Goal: Check status: Check status

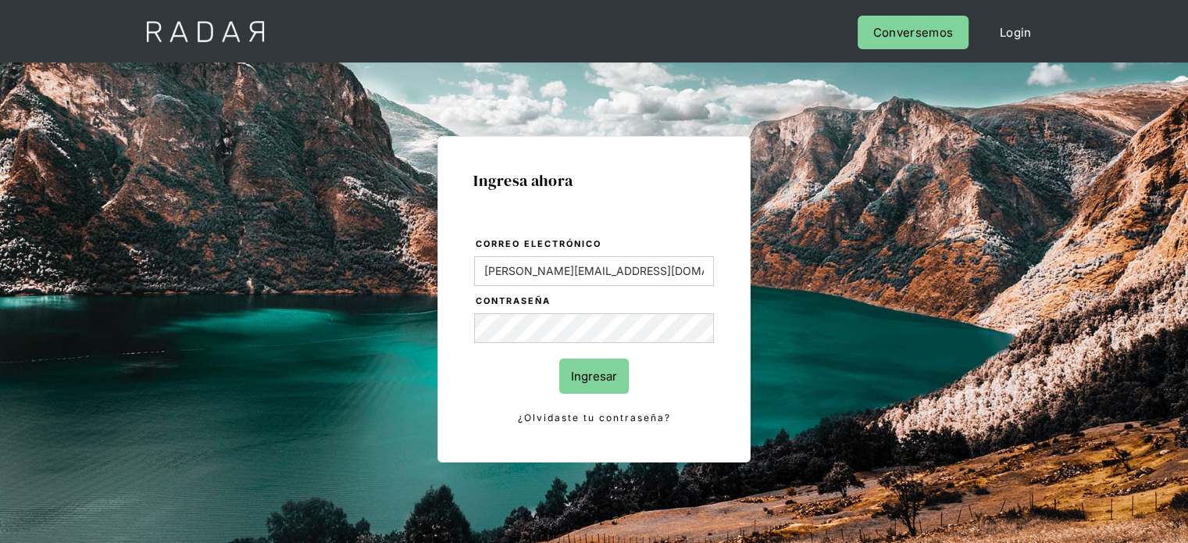
click at [616, 377] on input "Ingresar" at bounding box center [594, 376] width 70 height 35
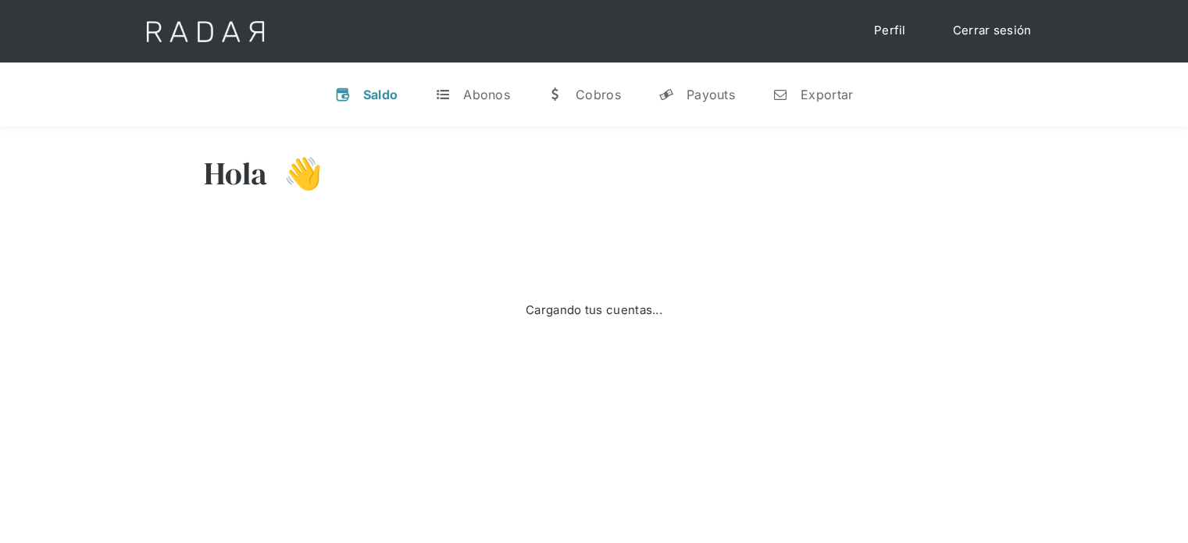
select select "prontopaga"
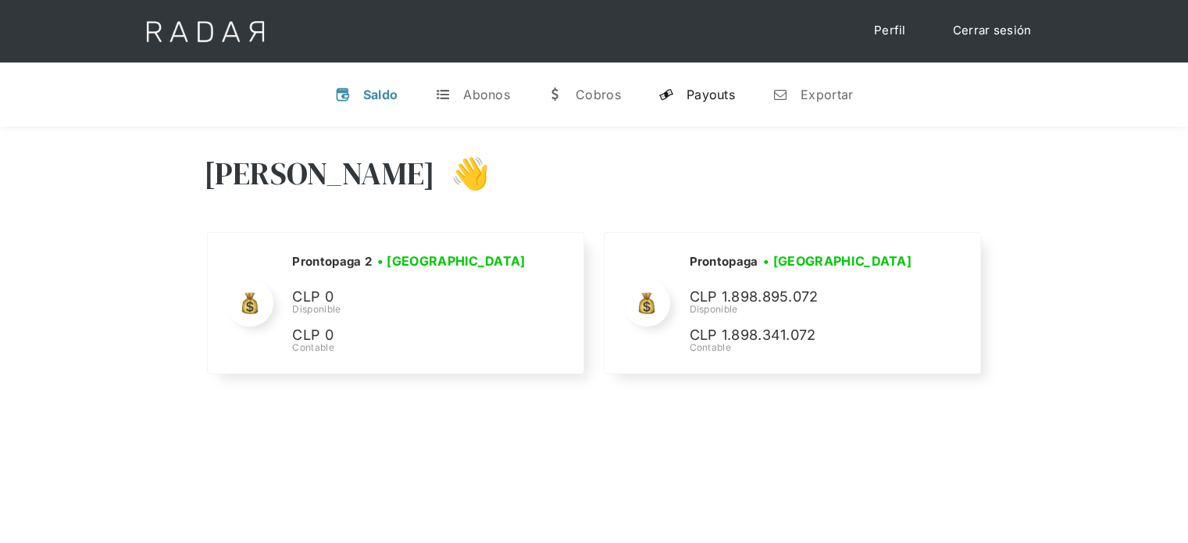
click at [688, 96] on div "Payouts" at bounding box center [711, 95] width 48 height 16
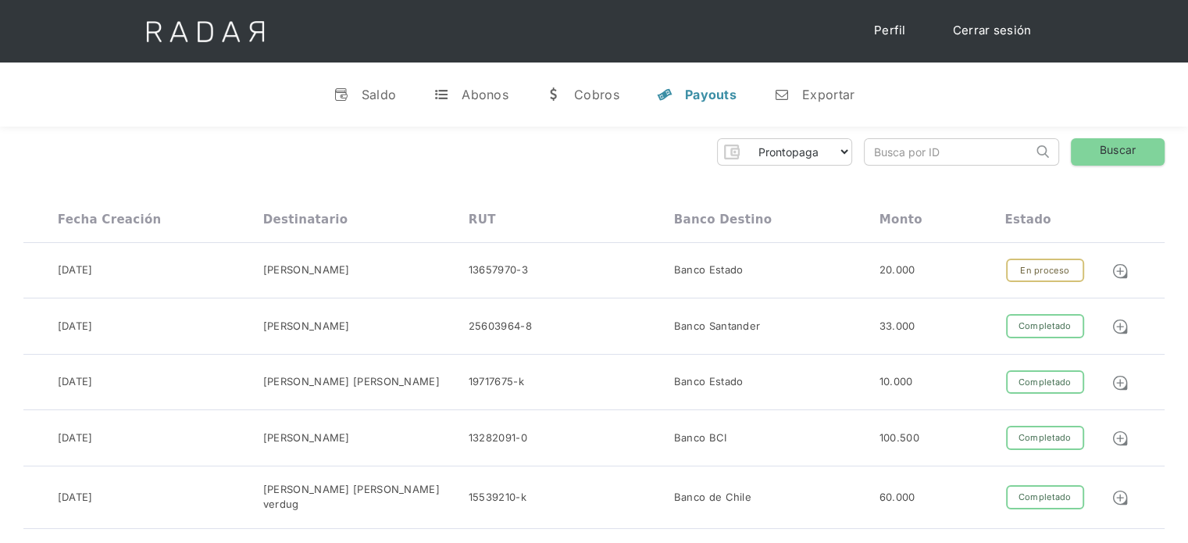
click at [887, 153] on input "search" at bounding box center [949, 152] width 168 height 26
paste input "d3090773-7115-4504-b20c-f7769583a917"
drag, startPoint x: 902, startPoint y: 144, endPoint x: 861, endPoint y: 154, distance: 42.6
click at [861, 154] on div "Prontopaga Prontopaga 2 Thank you! Your submission has been received! Oops! Som…" at bounding box center [593, 151] width 1141 height 27
click at [874, 150] on input "d3090773-7115-4504-b20c-f7769583a917" at bounding box center [949, 152] width 168 height 26
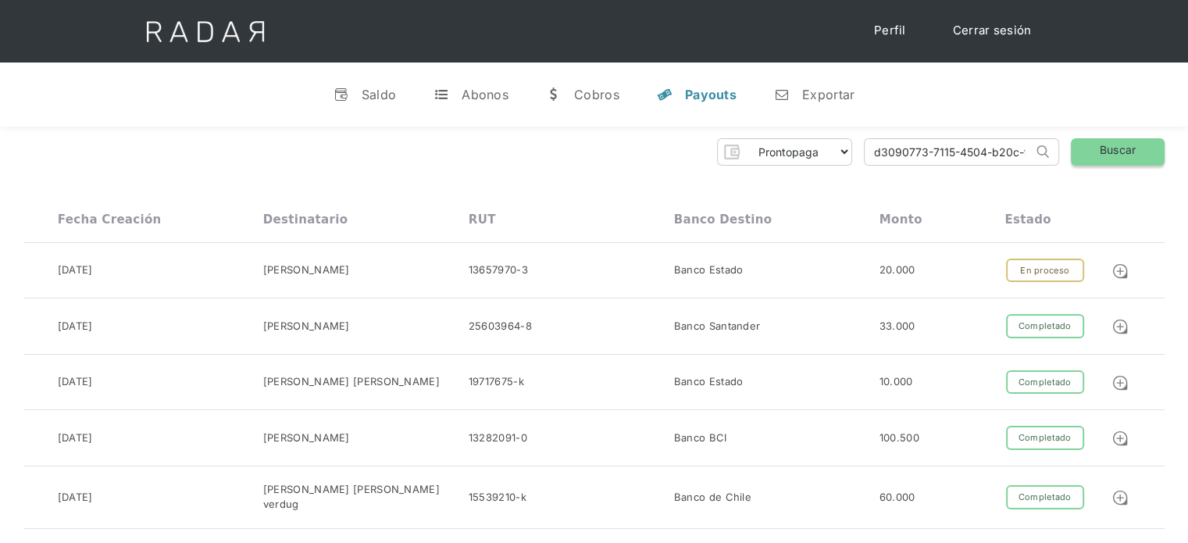
type input "d3090773-7115-4504-b20c-f7769583a917"
click at [1107, 157] on link "Buscar" at bounding box center [1118, 151] width 94 height 27
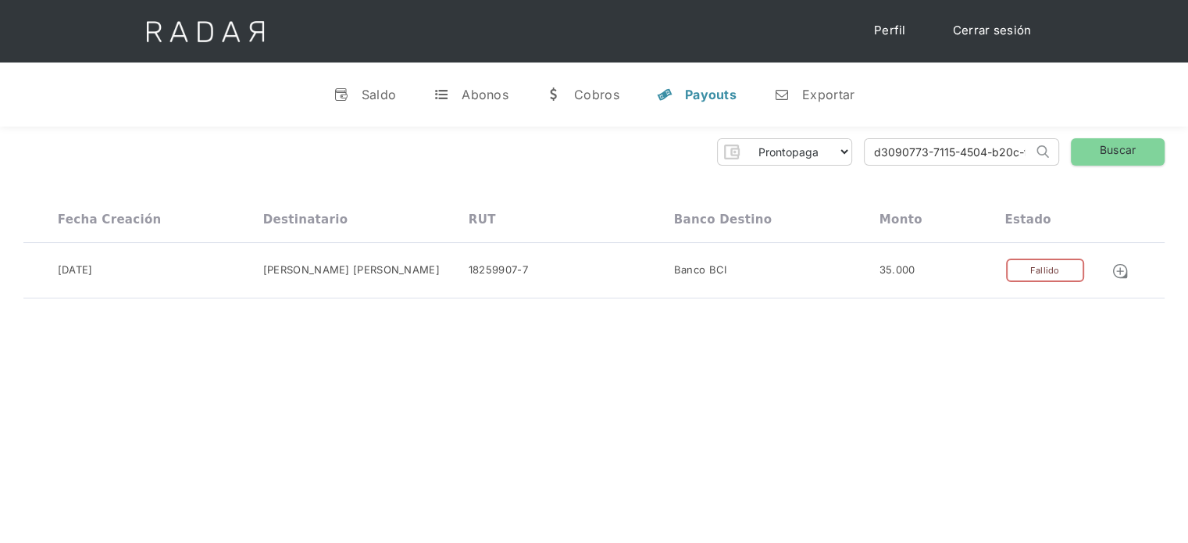
click at [987, 34] on link "Cerrar sesión" at bounding box center [992, 31] width 110 height 30
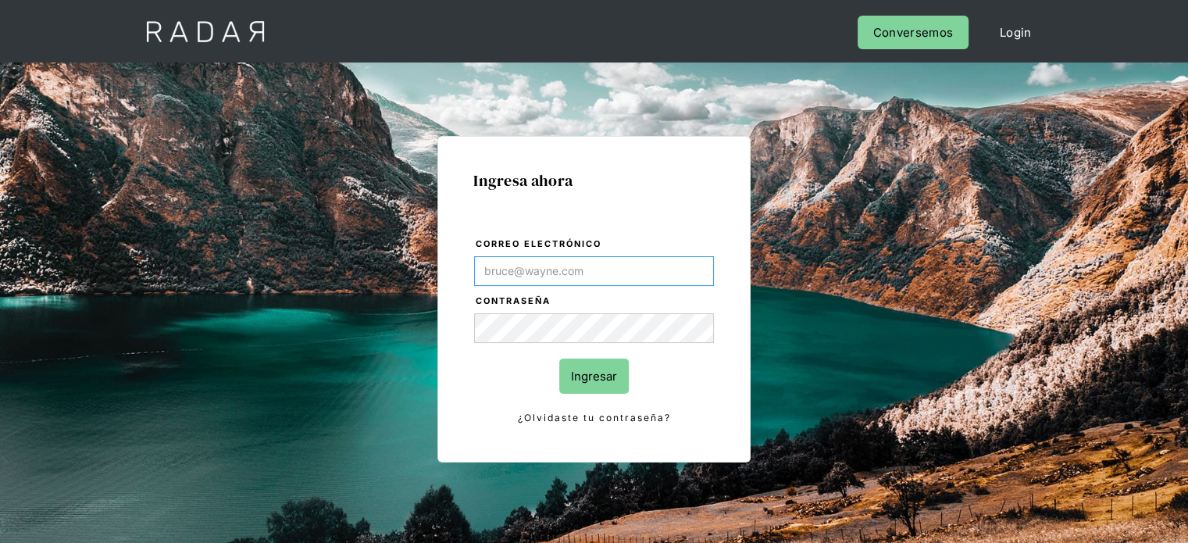
type input "Evans@prontopaga.com"
click at [741, 178] on div "Ingresa ahora Correo electrónico Evans@prontopaga.com Contraseña Ingresar ¿Olvi…" at bounding box center [593, 299] width 313 height 327
click at [598, 380] on input "Ingresar" at bounding box center [594, 376] width 70 height 35
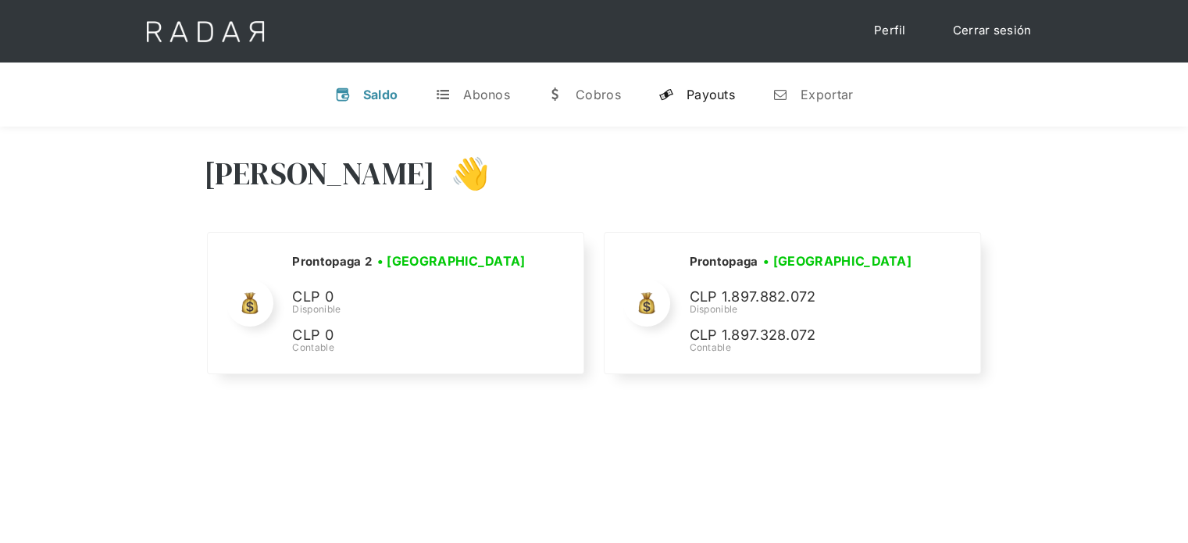
click at [708, 96] on div "Payouts" at bounding box center [711, 95] width 48 height 16
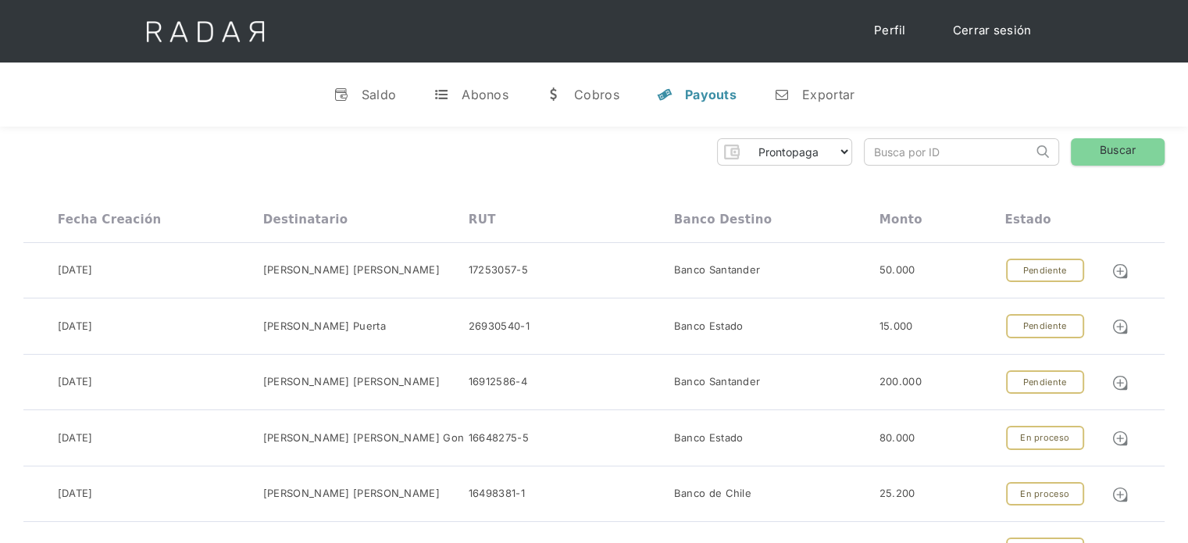
click at [869, 151] on input "search" at bounding box center [949, 152] width 168 height 26
paste input "715fc3ca-883d-4d24-8a51-6797ed42cd56"
drag, startPoint x: 880, startPoint y: 150, endPoint x: 859, endPoint y: 158, distance: 22.5
click at [859, 158] on div "Prontopaga Prontopaga 2 Thank you! Your submission has been received! Oops! Som…" at bounding box center [593, 151] width 1141 height 27
click at [876, 152] on input "715fc3ca-883d-4d24-8a51-6797ed42cd56" at bounding box center [949, 152] width 168 height 26
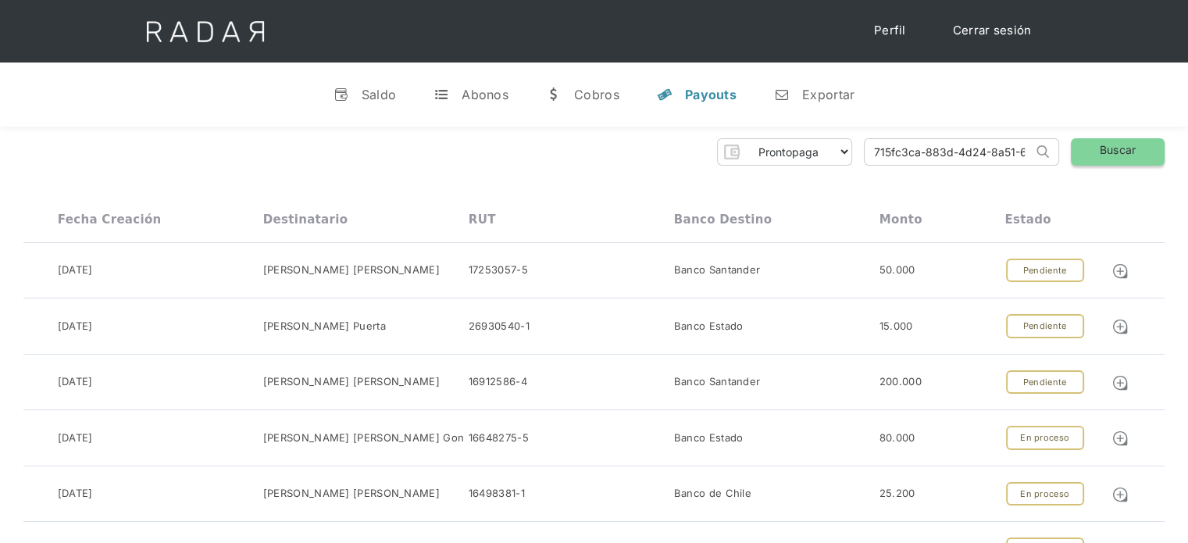
type input "715fc3ca-883d-4d24-8a51-6797ed42cd56"
click at [1137, 147] on link "Buscar" at bounding box center [1118, 151] width 94 height 27
click at [1115, 162] on link "Buscar" at bounding box center [1118, 151] width 94 height 27
click at [876, 155] on input "715fc3ca-883d-4d24-8a51-6797ed42cd56" at bounding box center [949, 152] width 168 height 26
click at [1133, 156] on link "Buscar" at bounding box center [1118, 151] width 94 height 27
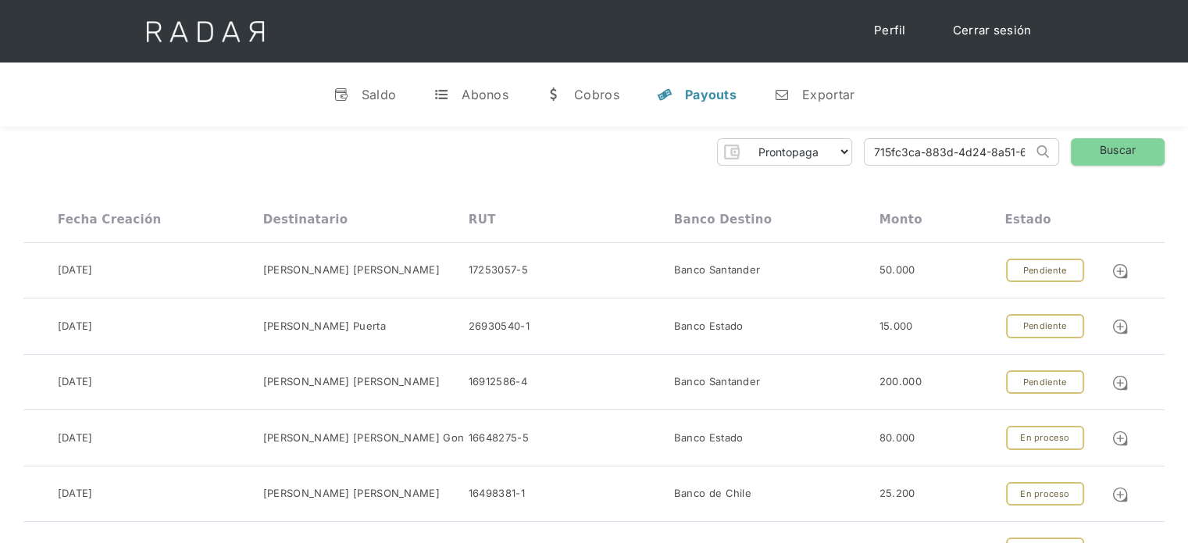
scroll to position [0, 72]
drag, startPoint x: 869, startPoint y: 152, endPoint x: 1050, endPoint y: 145, distance: 181.4
click at [1050, 145] on form "715fc3ca-883d-4d24-8a51-6797ed42cd56 Search" at bounding box center [961, 151] width 195 height 27
paste input "715fc3ca-883d-4d24-8a51-6797ed42cd56"
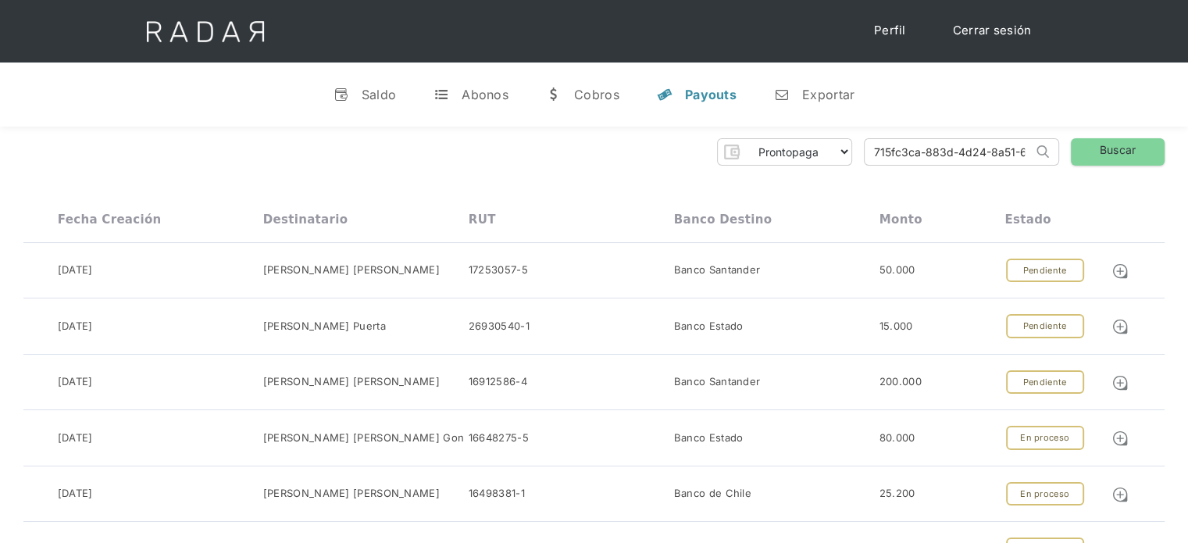
drag, startPoint x: 921, startPoint y: 153, endPoint x: 844, endPoint y: 153, distance: 76.6
click at [844, 153] on div "Prontopaga Prontopaga 2 Thank you! Your submission has been received! Oops! Som…" at bounding box center [593, 151] width 1141 height 27
click at [874, 155] on input "715fc3ca-883d-4d24-8a51-6797ed42cd56" at bounding box center [949, 152] width 168 height 26
type input "715fc3ca-883d-4d24-8a51-6797ed42cd56"
click at [1120, 155] on link "Buscar" at bounding box center [1118, 151] width 94 height 27
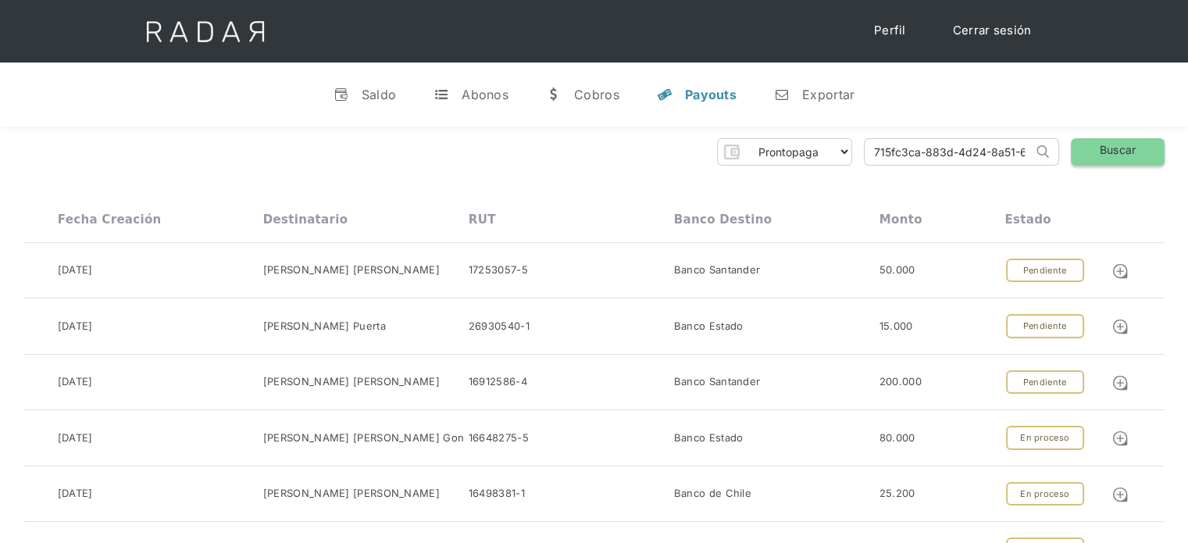
click at [1101, 160] on link "Buscar" at bounding box center [1118, 151] width 94 height 27
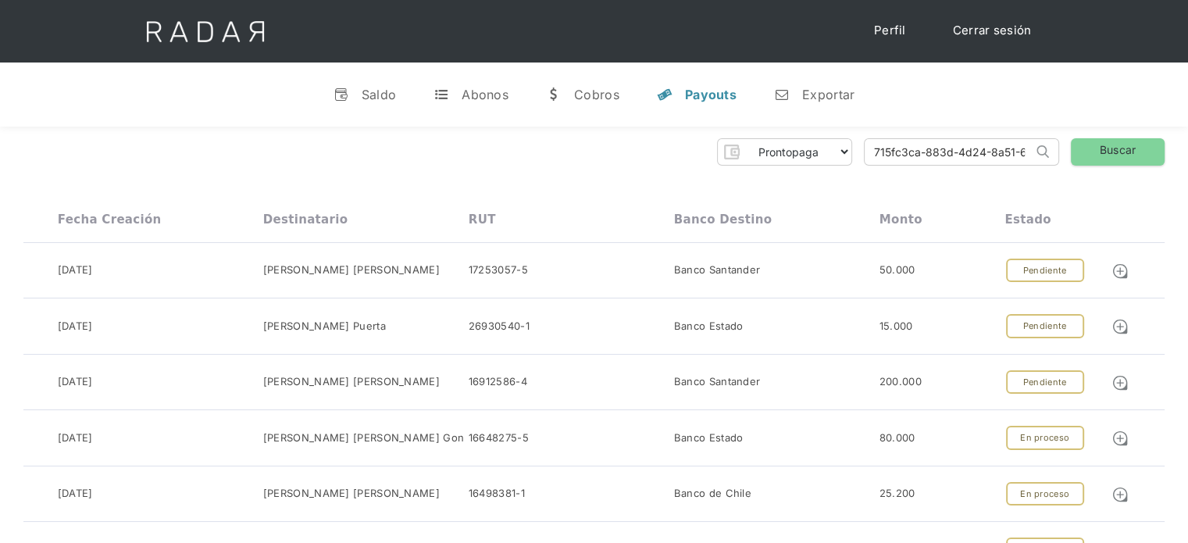
click at [998, 28] on link "Cerrar sesión" at bounding box center [992, 31] width 110 height 30
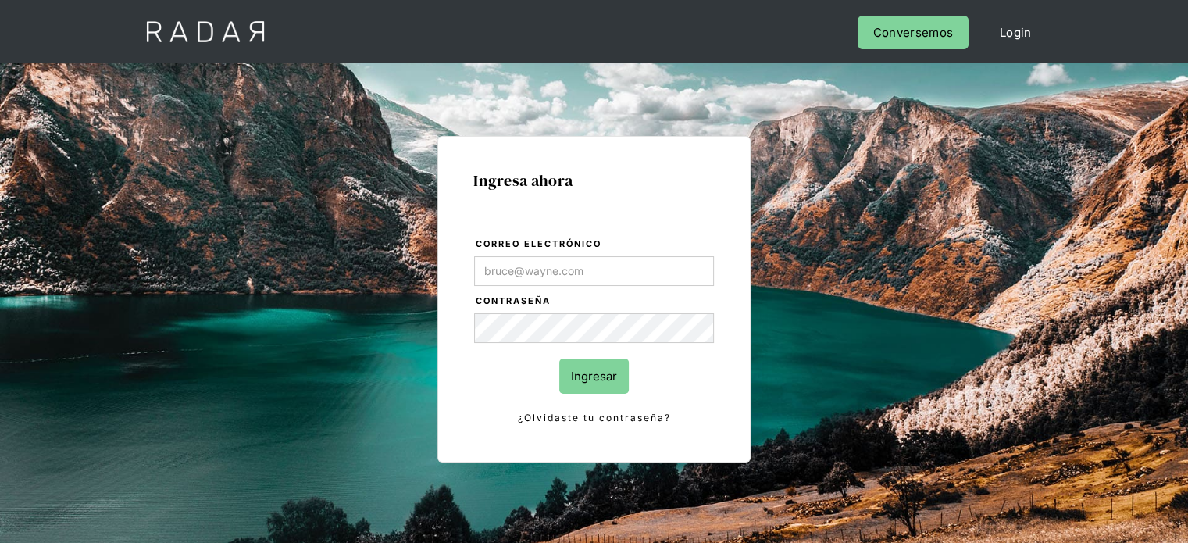
type input "[PERSON_NAME][EMAIL_ADDRESS][PERSON_NAME][DOMAIN_NAME]"
